Goal: Task Accomplishment & Management: Complete application form

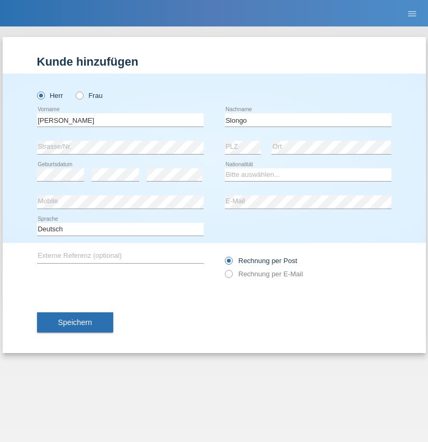
type input "Slongo"
select select "CH"
select select "en"
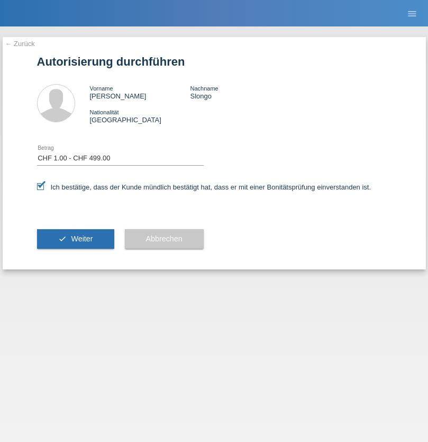
select select "1"
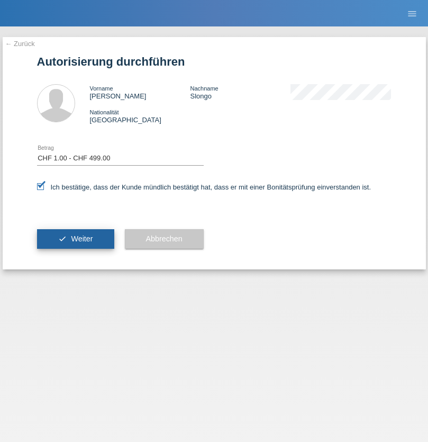
click at [75, 239] on span "Weiter" at bounding box center [82, 239] width 22 height 8
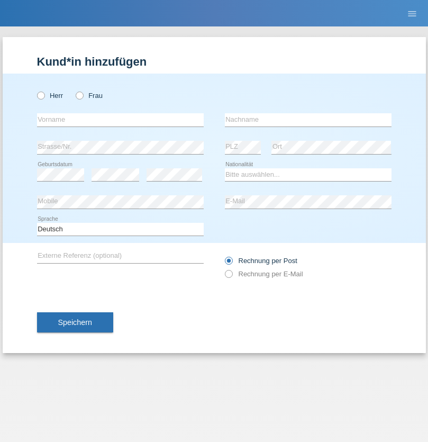
radio input "true"
click at [120, 120] on input "text" at bounding box center [120, 119] width 167 height 13
type input "Bastri"
click at [308, 120] on input "text" at bounding box center [308, 119] width 167 height 13
type input "Ajdari"
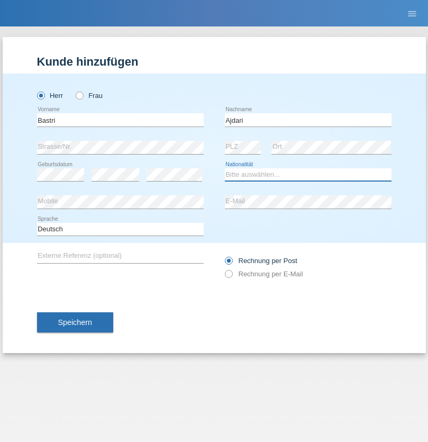
select select "MK"
select select "C"
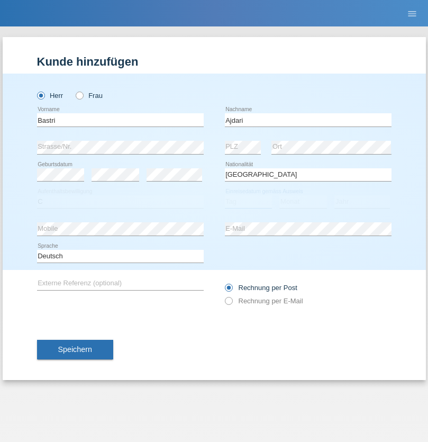
select select "01"
select select "02"
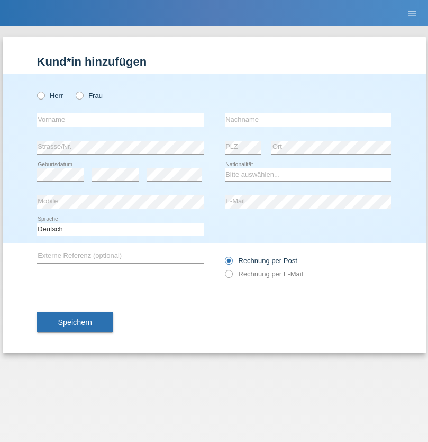
radio input "true"
click at [120, 120] on input "text" at bounding box center [120, 119] width 167 height 13
type input "behar"
click at [308, 120] on input "text" at bounding box center [308, 119] width 167 height 13
type input "ajvazi"
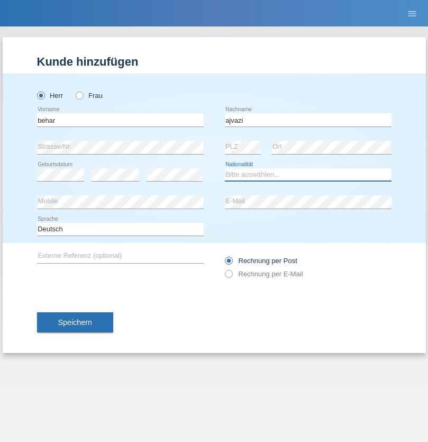
select select "CH"
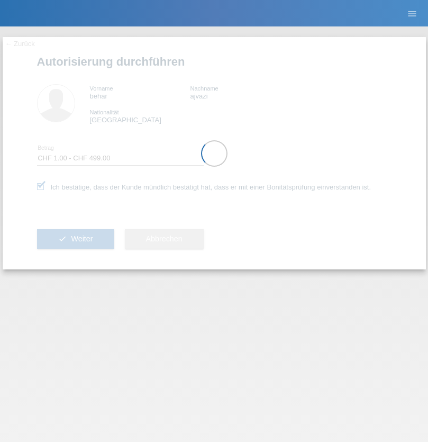
select select "1"
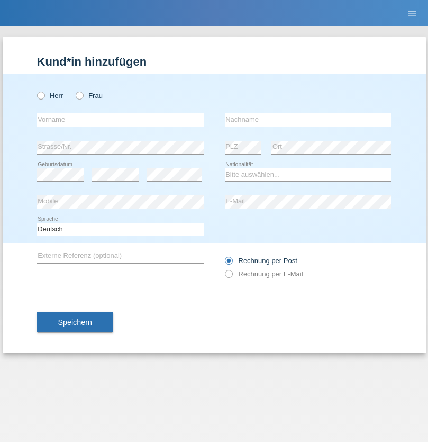
radio input "true"
click at [120, 120] on input "text" at bounding box center [120, 119] width 167 height 13
type input "[PERSON_NAME]"
click at [308, 120] on input "text" at bounding box center [308, 119] width 167 height 13
type input "Bechir"
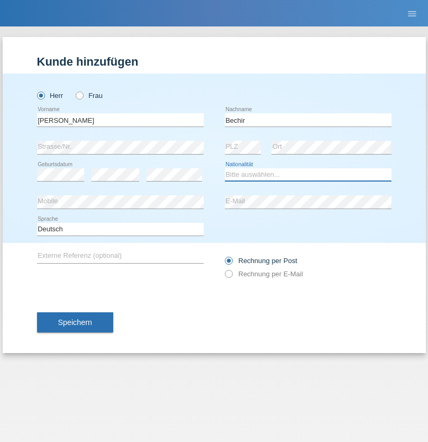
select select "CH"
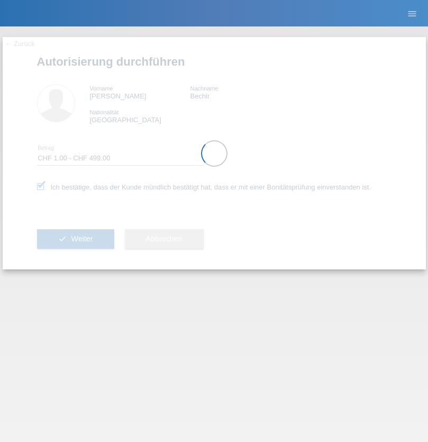
select select "1"
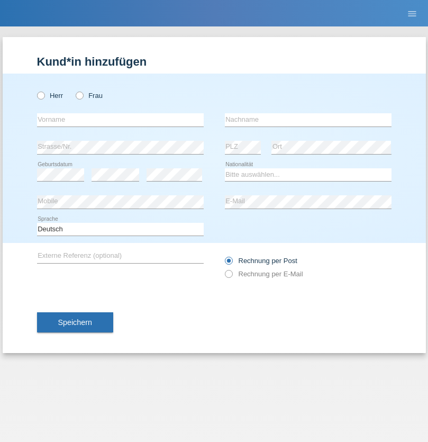
radio input "true"
click at [120, 120] on input "text" at bounding box center [120, 119] width 167 height 13
type input "Sebastian"
click at [308, 120] on input "text" at bounding box center [308, 119] width 167 height 13
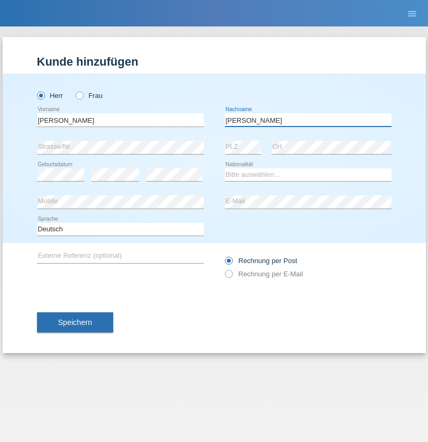
type input "Kuczynski"
select select "PL"
select select "C"
select select "16"
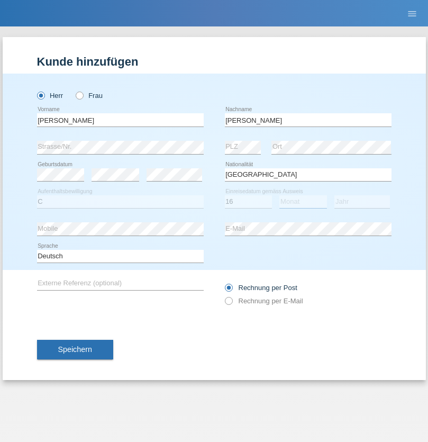
select select "04"
select select "2010"
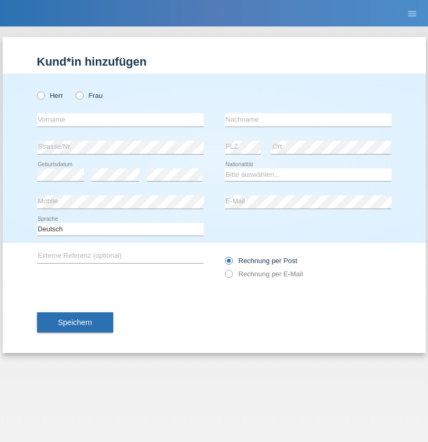
radio input "true"
click at [120, 120] on input "text" at bounding box center [120, 119] width 167 height 13
type input "Denise"
click at [308, 120] on input "text" at bounding box center [308, 119] width 167 height 13
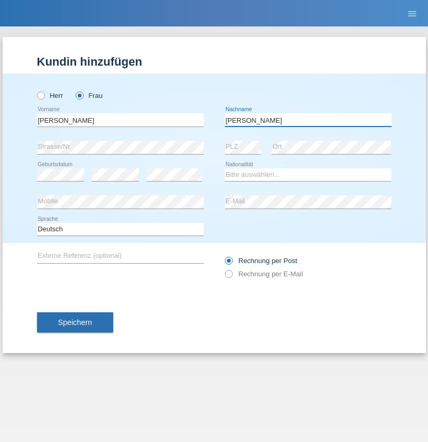
type input "Edward"
select select "CH"
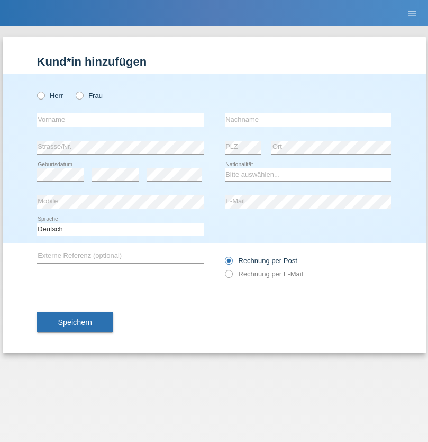
radio input "true"
click at [120, 120] on input "text" at bounding box center [120, 119] width 167 height 13
type input "[PERSON_NAME]"
click at [308, 120] on input "text" at bounding box center [308, 119] width 167 height 13
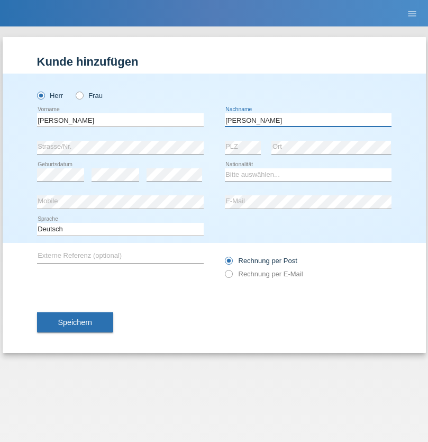
type input "[PERSON_NAME]"
select select "CH"
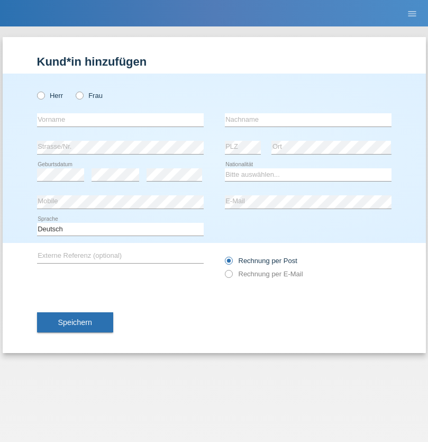
radio input "true"
click at [120, 120] on input "text" at bounding box center [120, 119] width 167 height 13
type input "Alban"
click at [308, 120] on input "text" at bounding box center [308, 119] width 167 height 13
type input "Selmonaj"
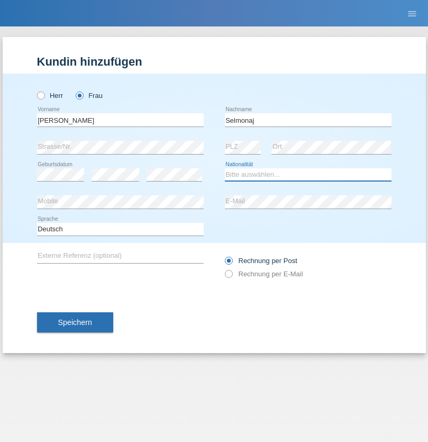
select select "CH"
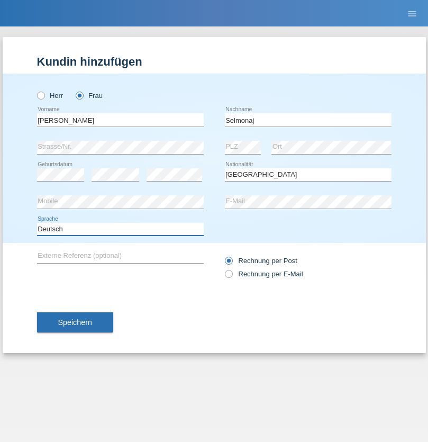
select select "en"
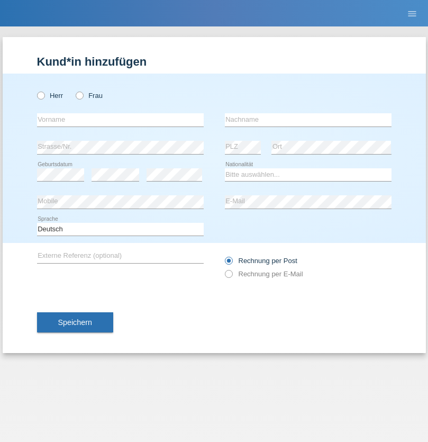
radio input "true"
click at [120, 120] on input "text" at bounding box center [120, 119] width 167 height 13
type input "Jens"
click at [308, 120] on input "text" at bounding box center [308, 119] width 167 height 13
type input "Mehlhorn"
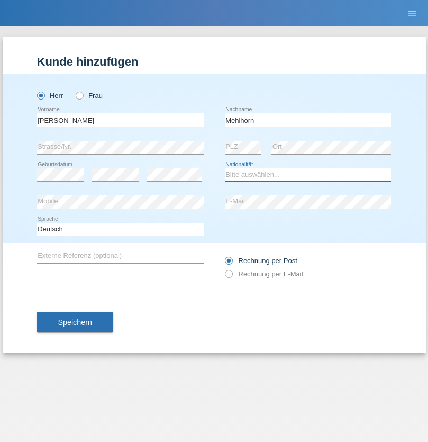
select select "CH"
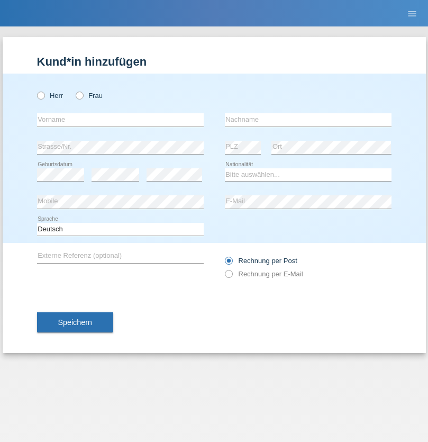
radio input "true"
click at [120, 120] on input "text" at bounding box center [120, 119] width 167 height 13
type input "[PERSON_NAME]"
click at [308, 120] on input "text" at bounding box center [308, 119] width 167 height 13
type input "Papuc"
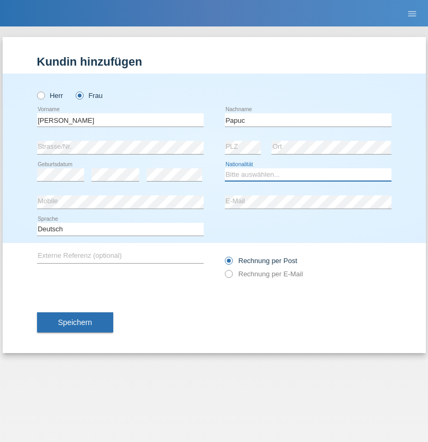
select select "RO"
select select "C"
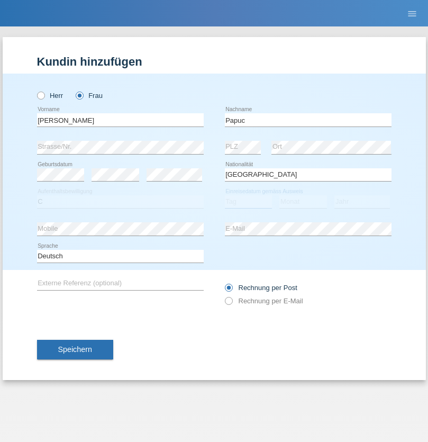
select select "30"
select select "07"
select select "2019"
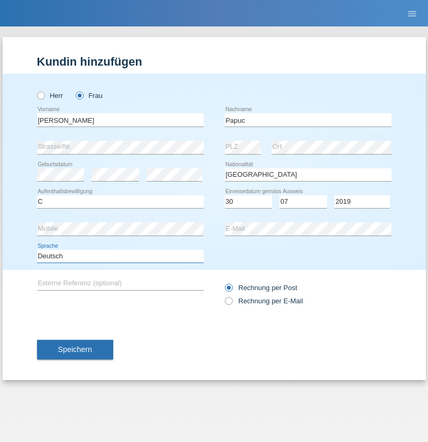
select select "en"
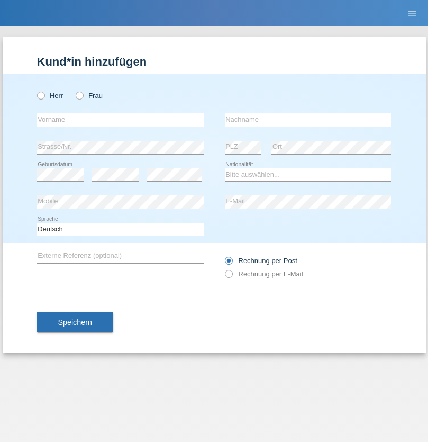
radio input "true"
click at [120, 120] on input "text" at bounding box center [120, 119] width 167 height 13
type input "Dikbaş"
click at [308, 120] on input "text" at bounding box center [308, 119] width 167 height 13
type input "Nuray"
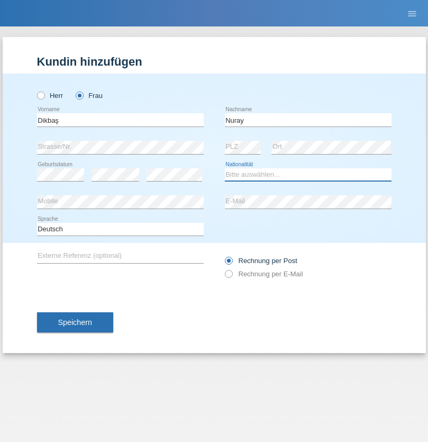
select select "TR"
select select "C"
select select "09"
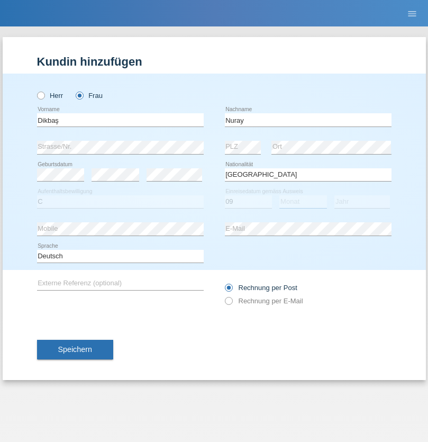
select select "11"
select select "1994"
